Goal: Check status: Check status

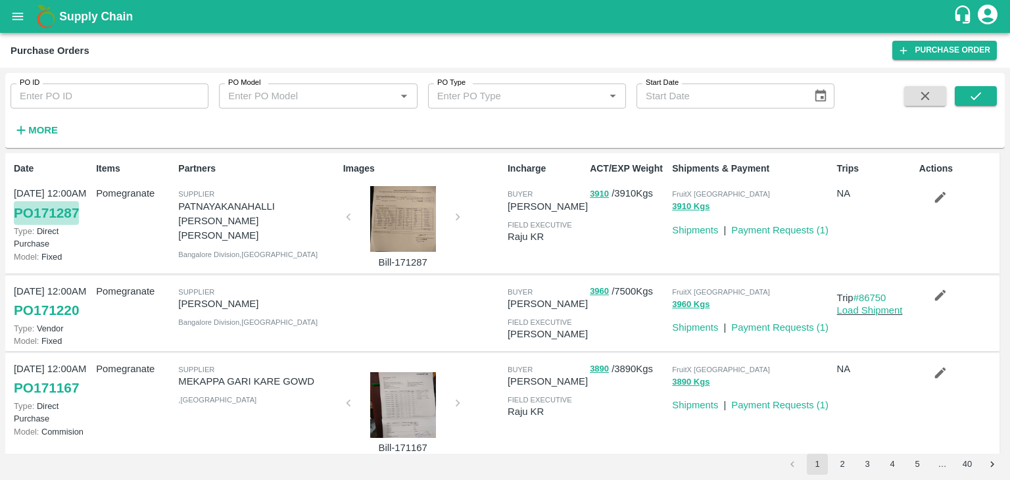
click at [47, 214] on link "PO 171287" at bounding box center [46, 213] width 65 height 24
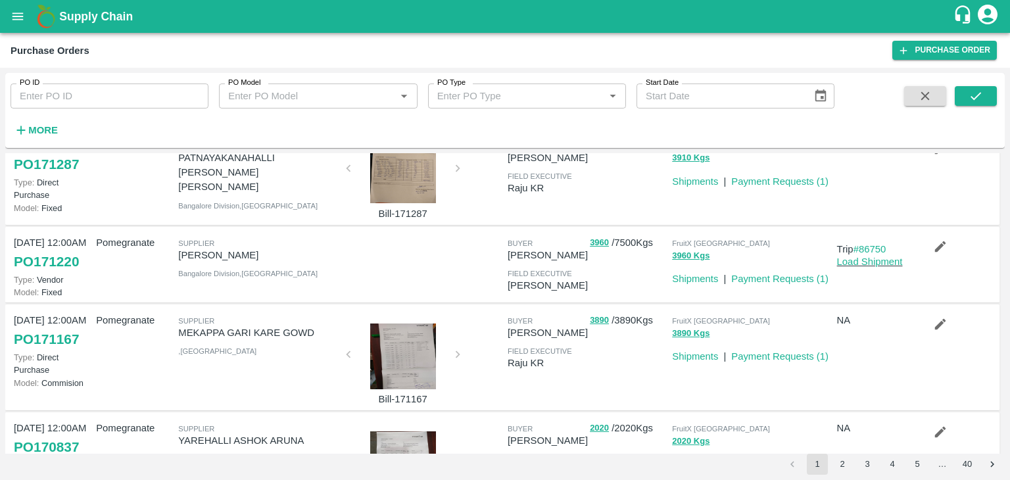
scroll to position [91, 0]
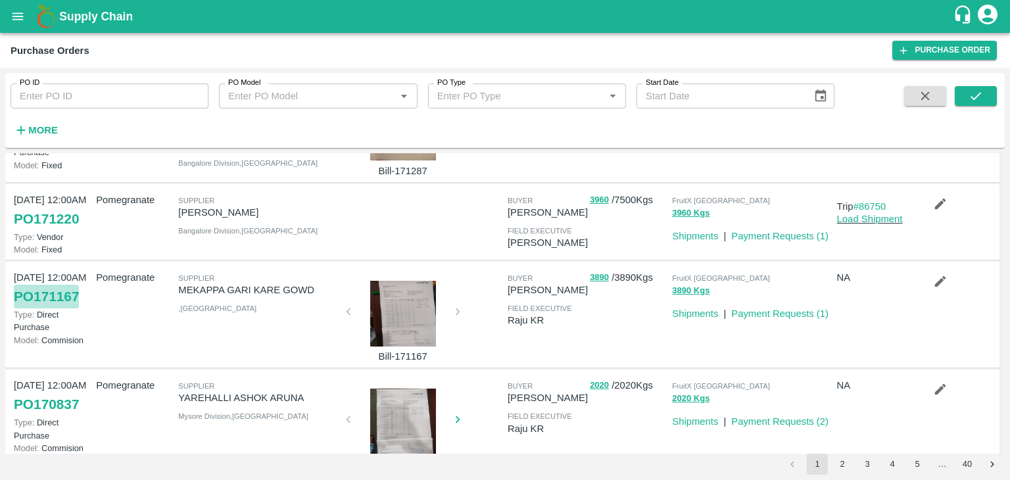
click at [53, 294] on link "PO 171167" at bounding box center [46, 297] width 65 height 24
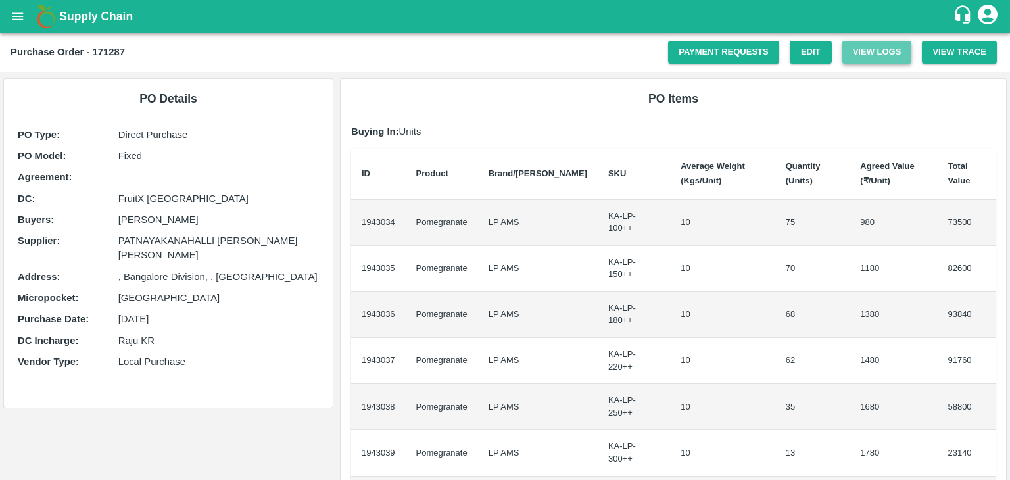
click at [874, 49] on button "View Logs" at bounding box center [877, 52] width 70 height 23
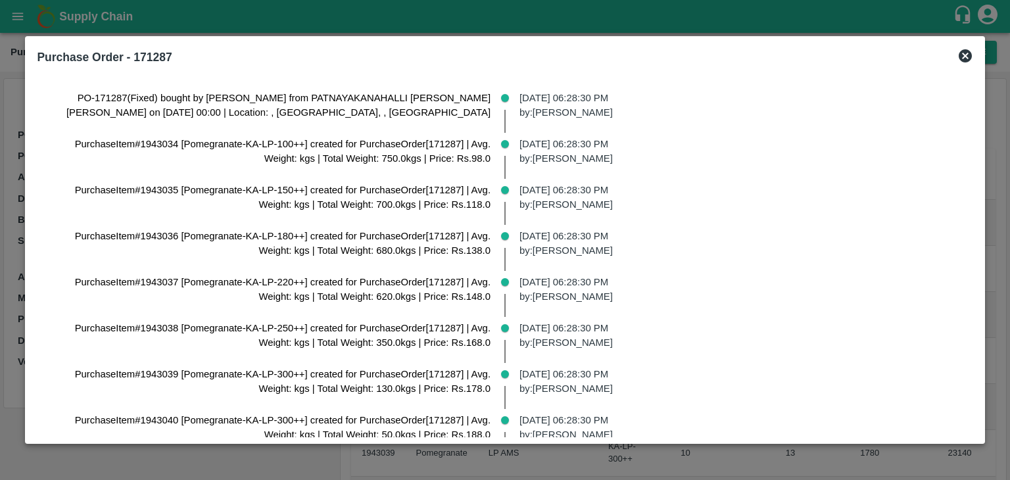
click at [958, 51] on icon at bounding box center [964, 55] width 13 height 13
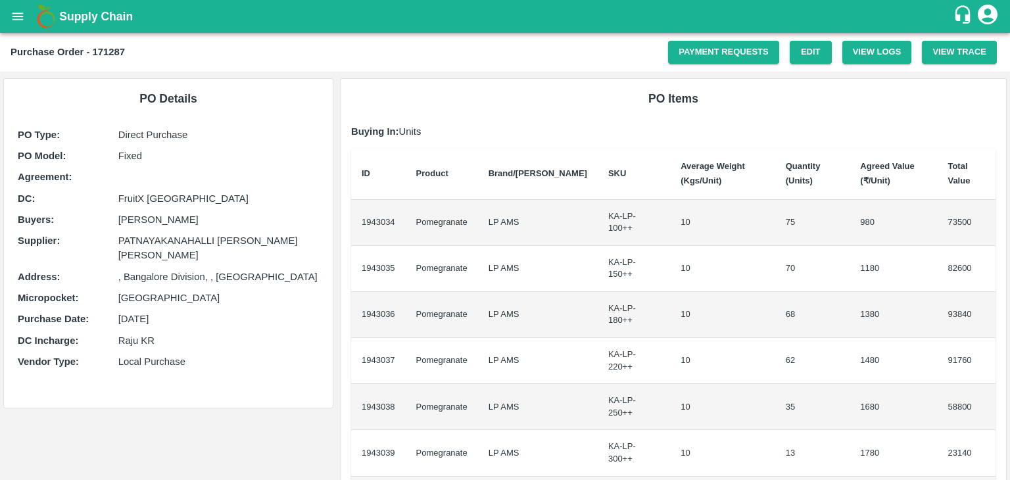
click at [265, 87] on div "PO Details PO Type : Direct Purchase PO Model : Fixed Agreement: DC : FruitX Ba…" at bounding box center [168, 243] width 329 height 329
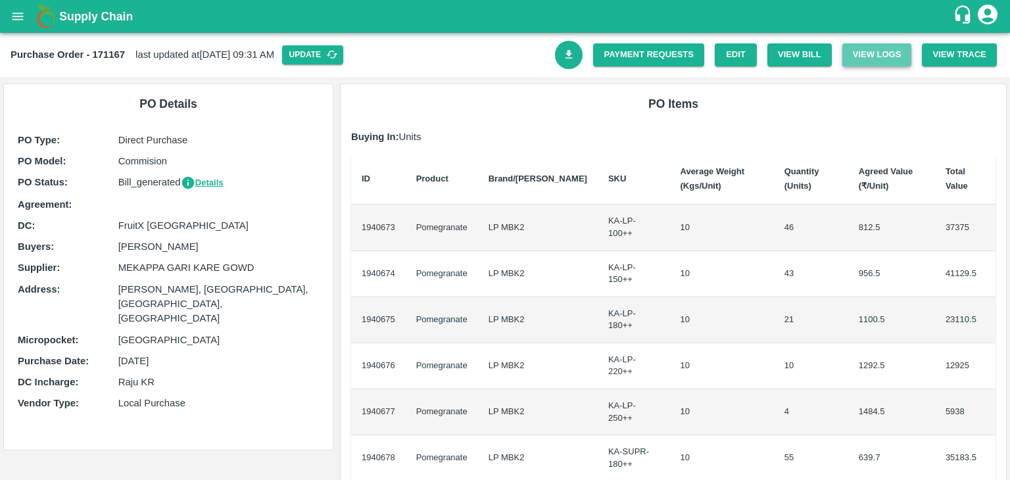
click at [872, 57] on button "View Logs" at bounding box center [877, 54] width 70 height 23
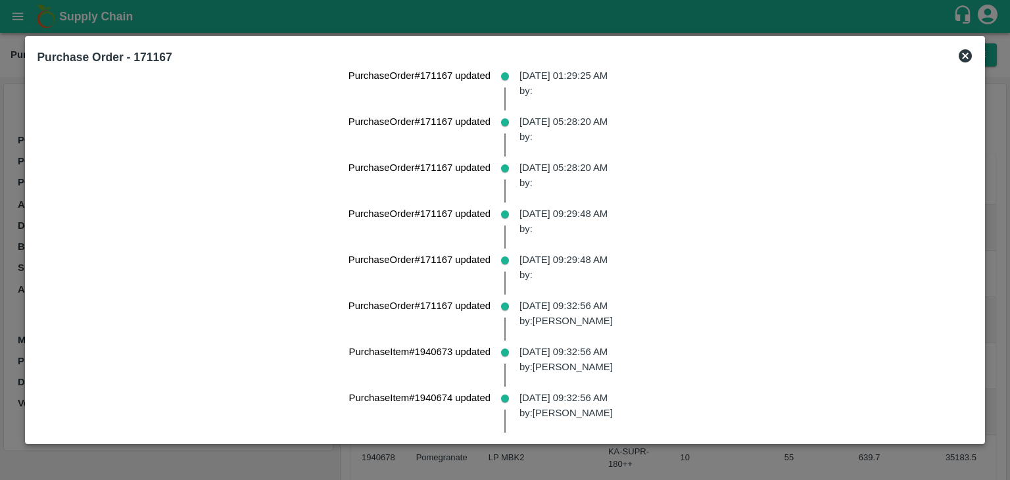
scroll to position [902, 0]
click at [356, 20] on div at bounding box center [505, 240] width 1010 height 480
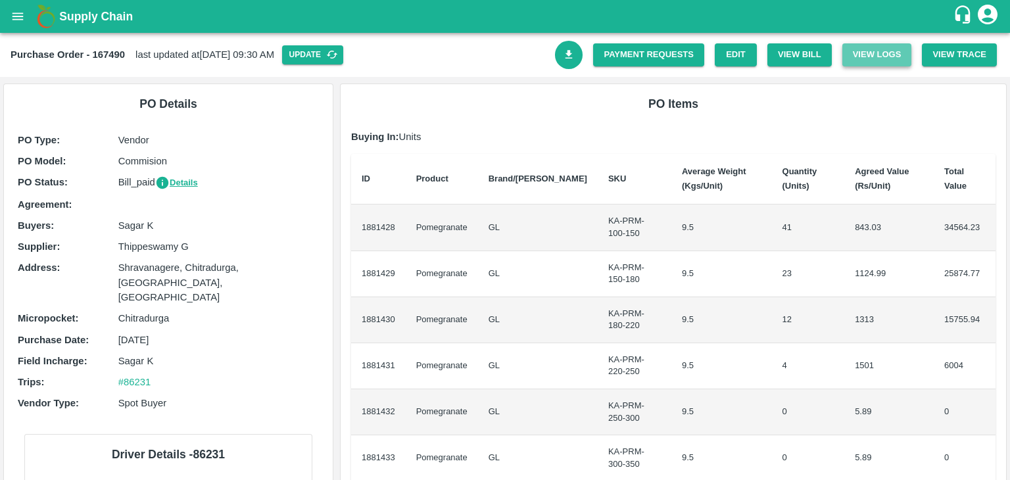
click at [879, 59] on button "View Logs" at bounding box center [877, 54] width 70 height 23
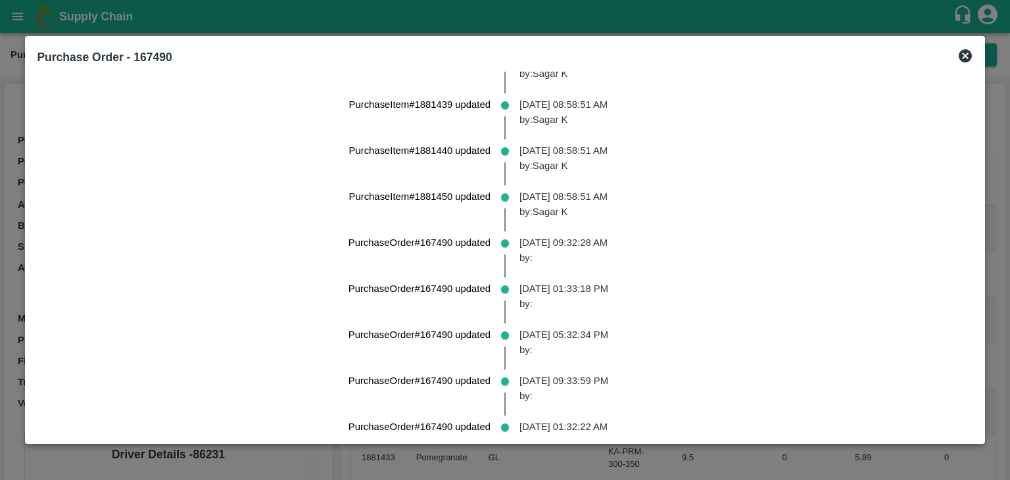
scroll to position [5936, 0]
click at [29, 351] on div at bounding box center [505, 240] width 1010 height 480
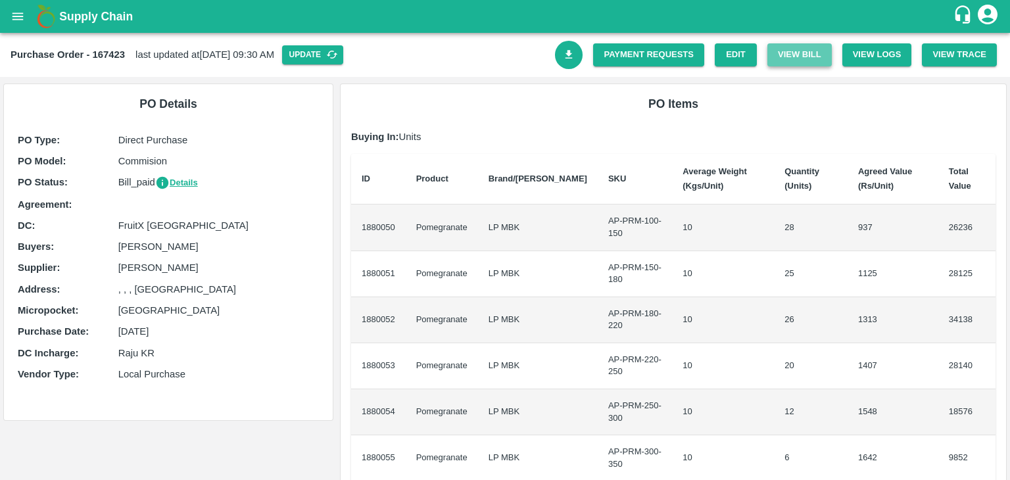
click at [811, 51] on button "View Bill" at bounding box center [799, 54] width 64 height 23
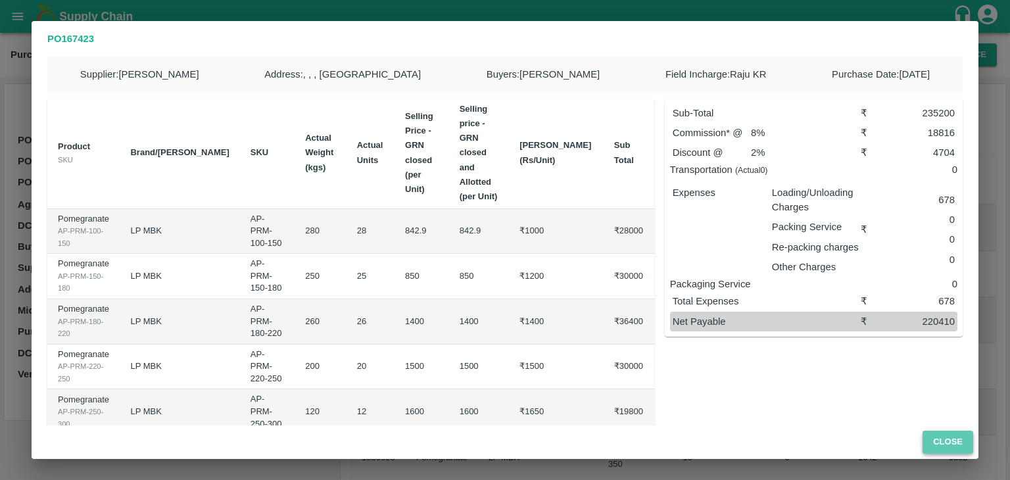
click at [931, 446] on button "Close" at bounding box center [947, 442] width 51 height 23
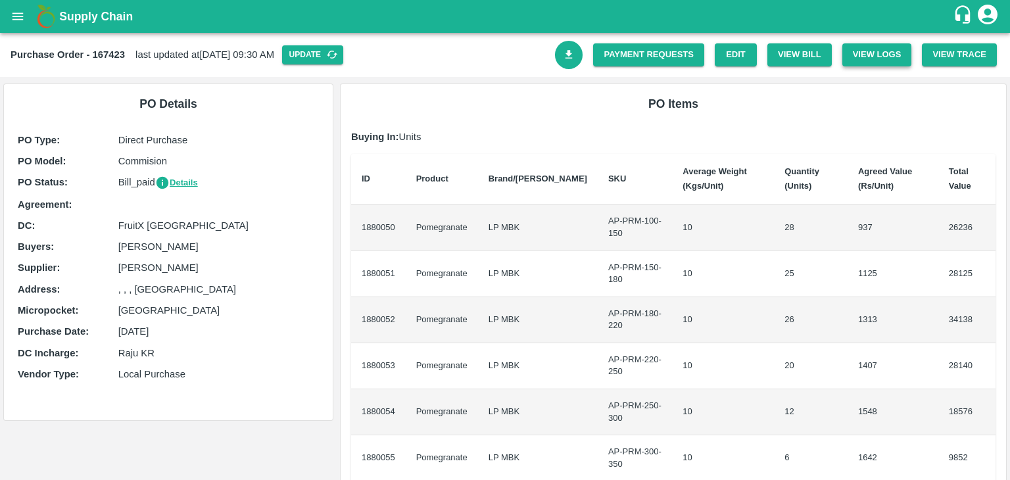
click at [872, 55] on button "View Logs" at bounding box center [877, 54] width 70 height 23
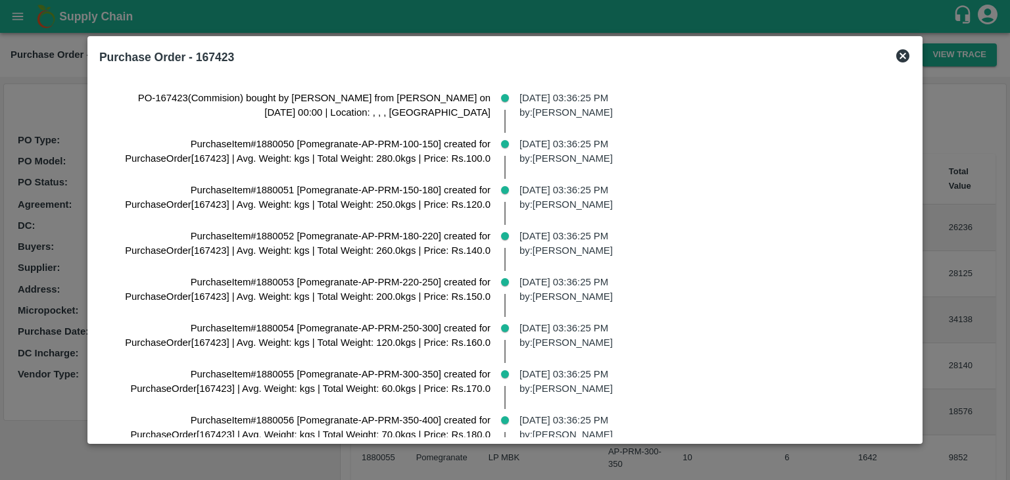
click at [909, 51] on icon at bounding box center [902, 55] width 13 height 13
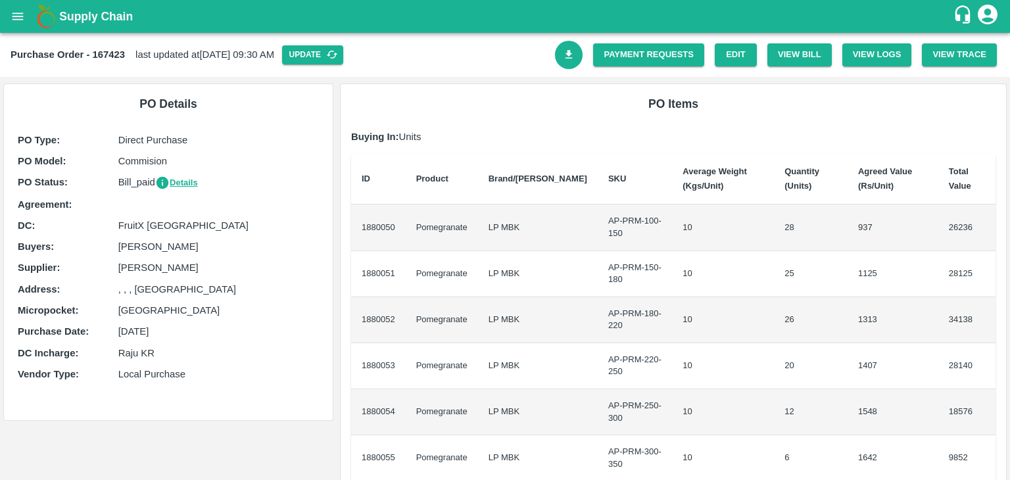
click at [917, 51] on div "View Trace" at bounding box center [953, 50] width 85 height 34
click at [649, 55] on link "Payment Requests" at bounding box center [648, 54] width 111 height 23
click at [433, 163] on th "Product" at bounding box center [442, 179] width 72 height 51
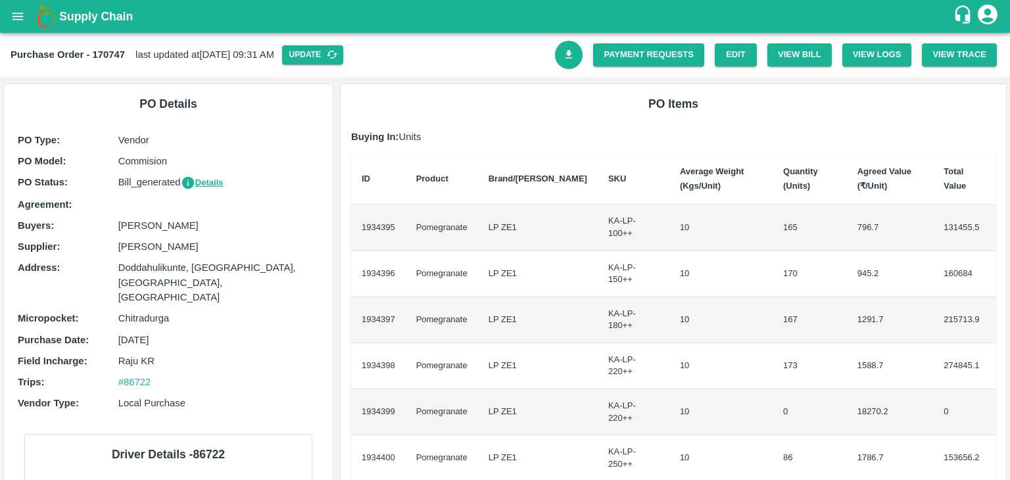
click at [533, 116] on div "PO Items Buying In: Units ID Product Brand/Marka SKU Average Weight (Kgs/Unit) …" at bounding box center [672, 443] width 665 height 718
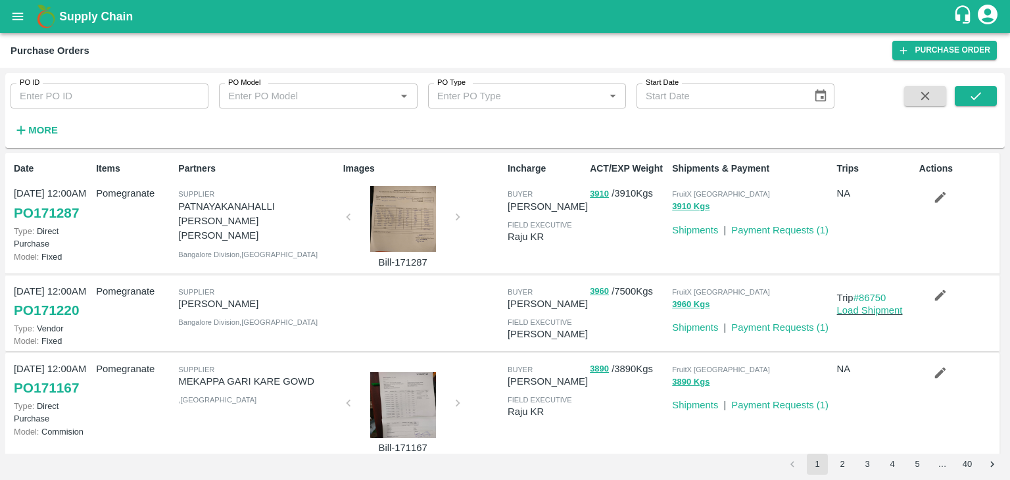
scroll to position [91, 0]
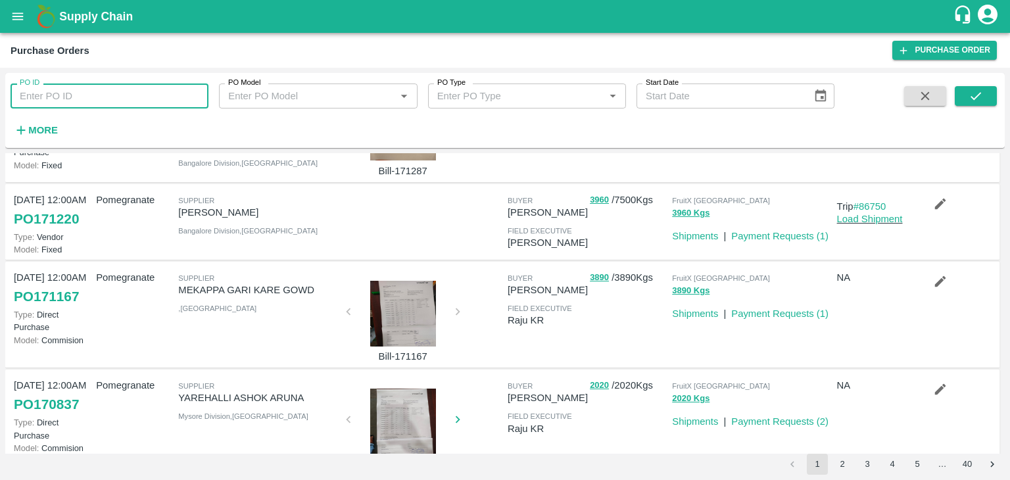
click at [52, 102] on input "PO ID" at bounding box center [110, 95] width 198 height 25
paste input "167421"
type input "167421"
click at [965, 95] on button "submit" at bounding box center [975, 96] width 42 height 20
